Goal: Check status: Check status

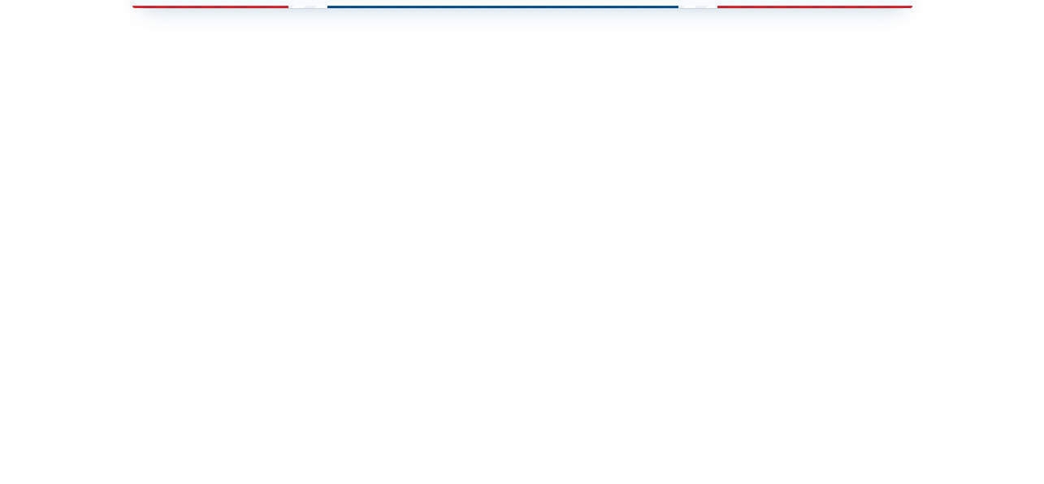
scroll to position [487, 0]
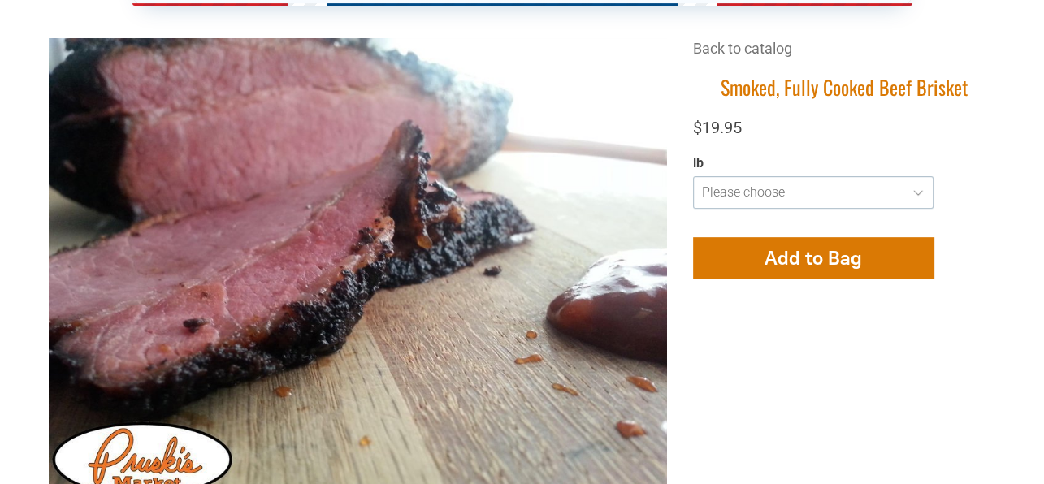
click at [720, 177] on select "**********" at bounding box center [813, 192] width 240 height 32
